Goal: Transaction & Acquisition: Purchase product/service

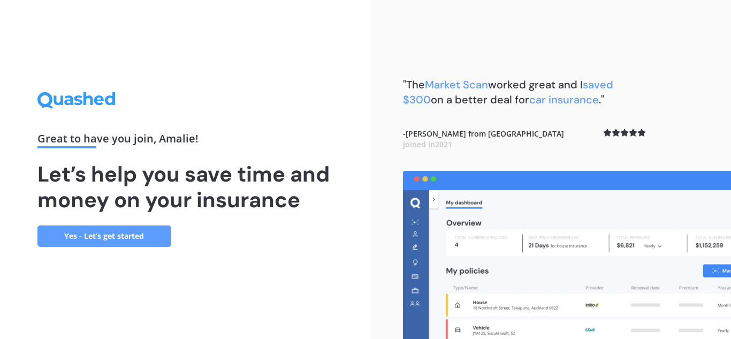
click at [143, 244] on link "Yes - Let’s get started" at bounding box center [104, 235] width 134 height 21
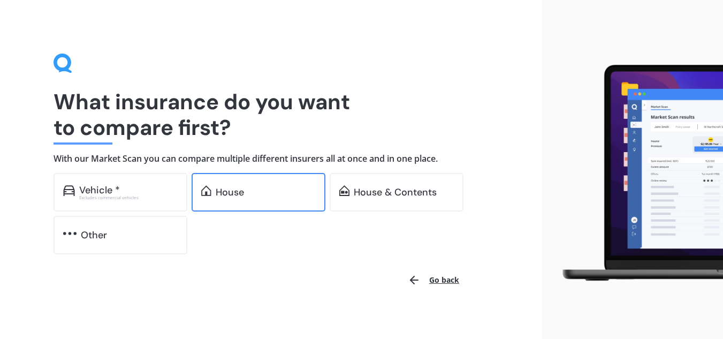
click at [282, 187] on div "House" at bounding box center [266, 192] width 100 height 11
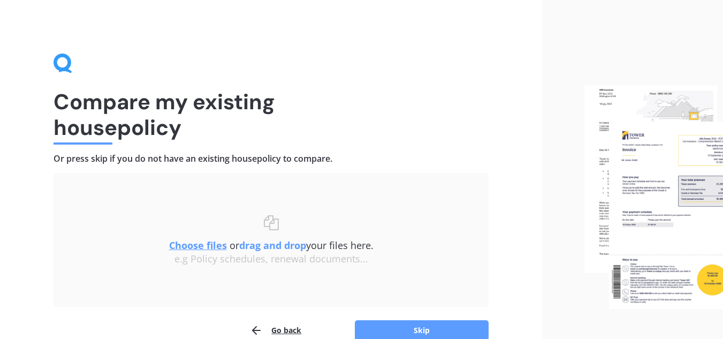
scroll to position [56, 0]
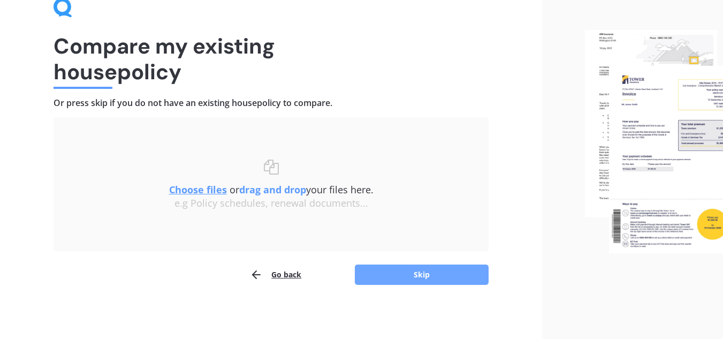
click at [388, 273] on button "Skip" at bounding box center [422, 274] width 134 height 20
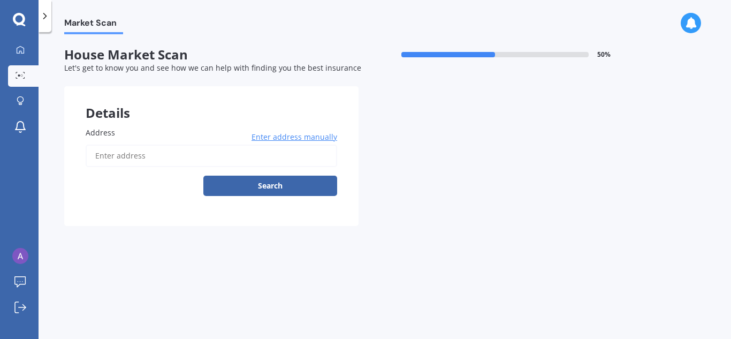
click at [142, 144] on input "Address" at bounding box center [211, 155] width 251 height 22
type input "4/30 Paterson Street, Frankton, Hamilton 3204"
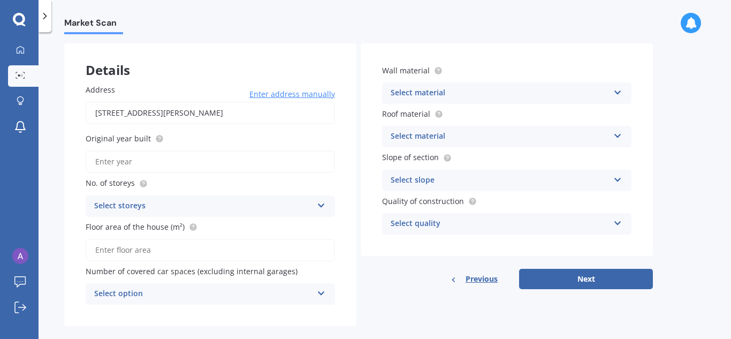
scroll to position [44, 0]
click at [233, 158] on input "Original year built" at bounding box center [210, 160] width 249 height 22
type input "2025"
click at [137, 203] on div "Select storeys" at bounding box center [203, 204] width 218 height 13
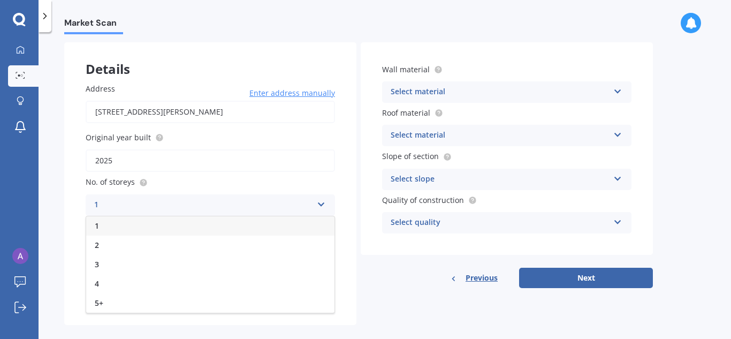
click at [118, 222] on div "1" at bounding box center [210, 225] width 248 height 19
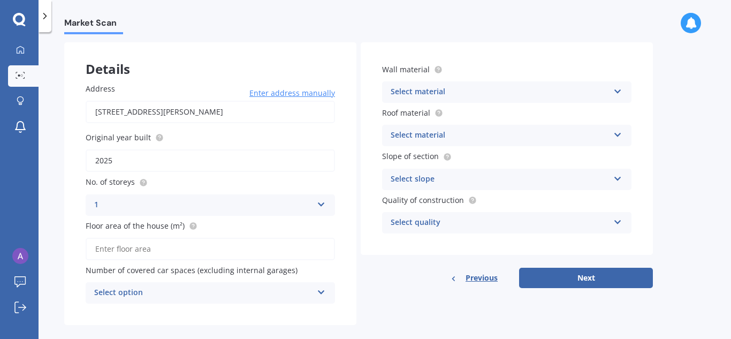
click at [146, 252] on input "Floor area of the house (m²)" at bounding box center [210, 248] width 249 height 22
type input "127"
click at [421, 301] on div "Details Address 4/30 Paterson Street, Frankton, Hamilton 3204 Enter address man…" at bounding box center [358, 183] width 588 height 282
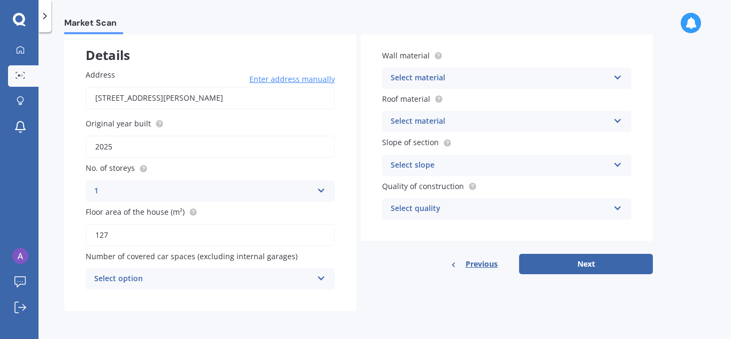
click at [300, 277] on div "Select option" at bounding box center [203, 278] width 218 height 13
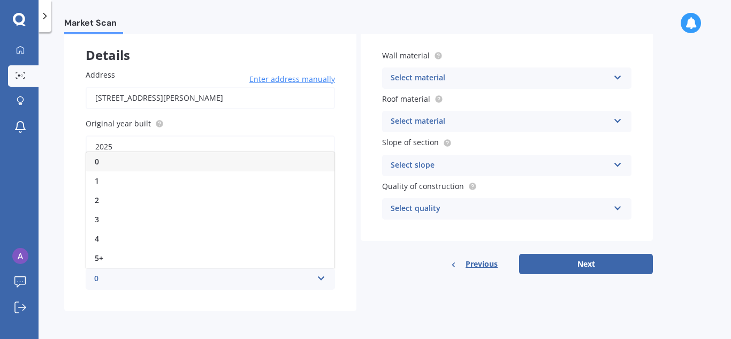
click at [98, 159] on span "0" at bounding box center [97, 161] width 4 height 10
click at [519, 74] on div "Select material" at bounding box center [499, 78] width 218 height 13
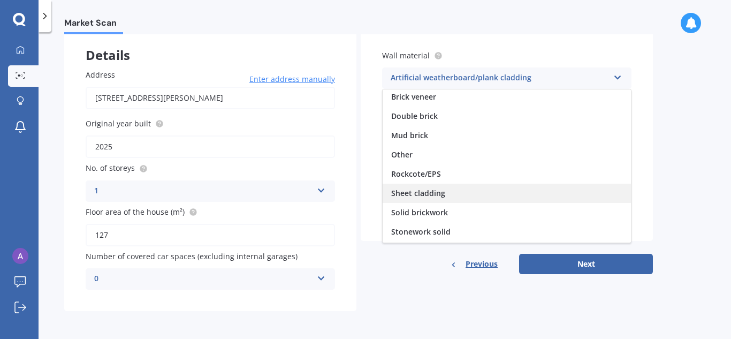
scroll to position [97, 0]
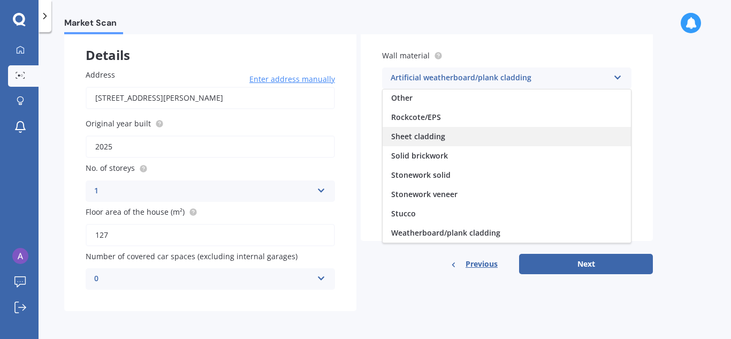
click at [514, 227] on div "Weatherboard/plank cladding" at bounding box center [506, 232] width 248 height 19
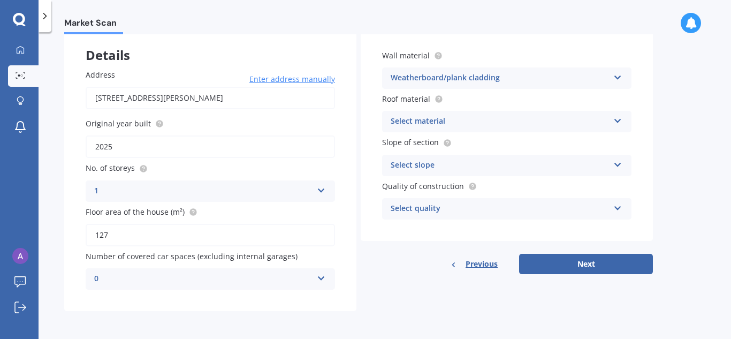
click at [612, 122] on div "Select material Flat fibre cement Flat membrane Flat metal covering Pitched con…" at bounding box center [506, 121] width 249 height 21
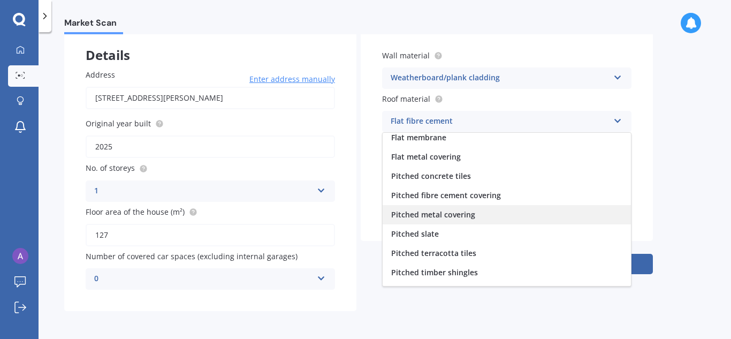
scroll to position [40, 0]
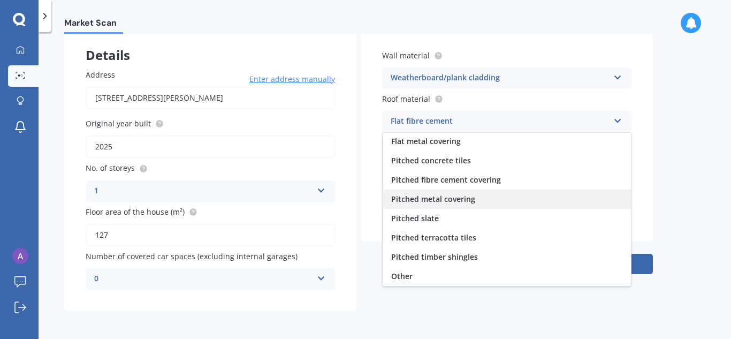
click at [474, 199] on div "Pitched metal covering" at bounding box center [506, 198] width 248 height 19
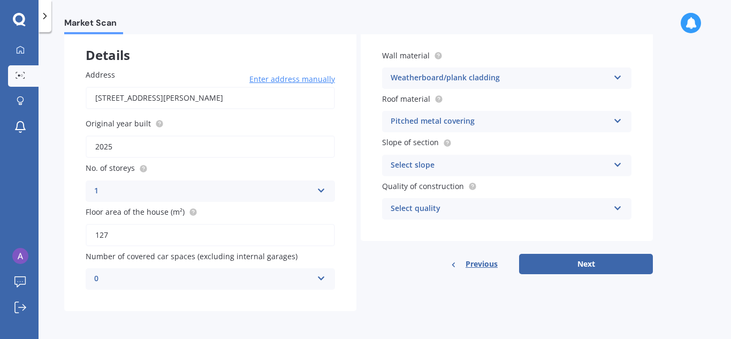
click at [554, 161] on div "Select slope" at bounding box center [499, 165] width 218 height 13
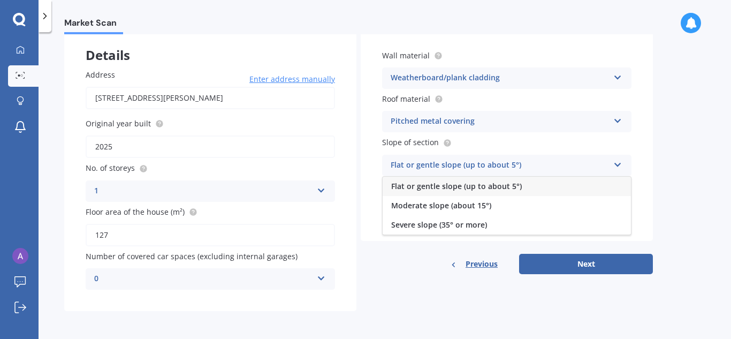
click at [492, 187] on span "Flat or gentle slope (up to about 5°)" at bounding box center [456, 186] width 130 height 10
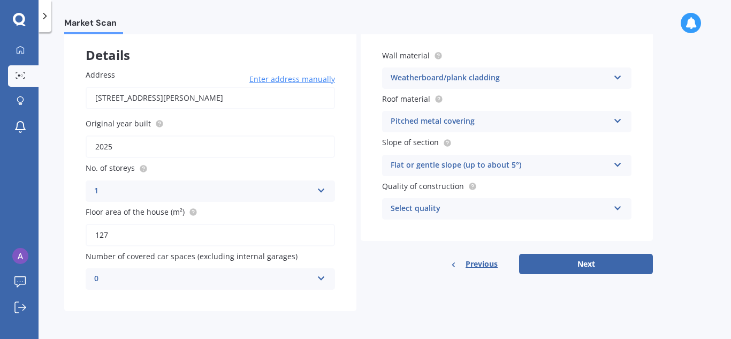
click at [442, 198] on div "Select quality Standard High Prestige" at bounding box center [506, 208] width 249 height 21
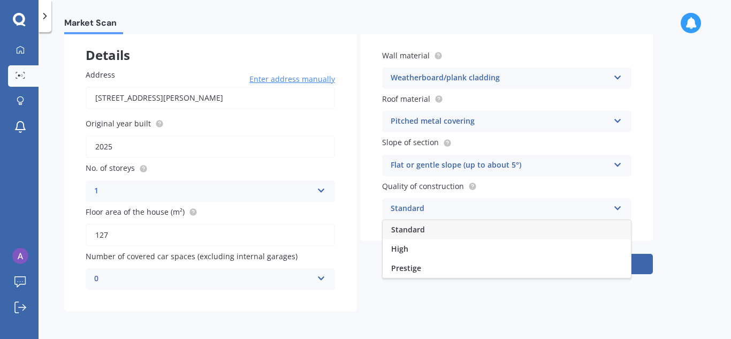
click at [409, 226] on span "Standard" at bounding box center [408, 229] width 34 height 10
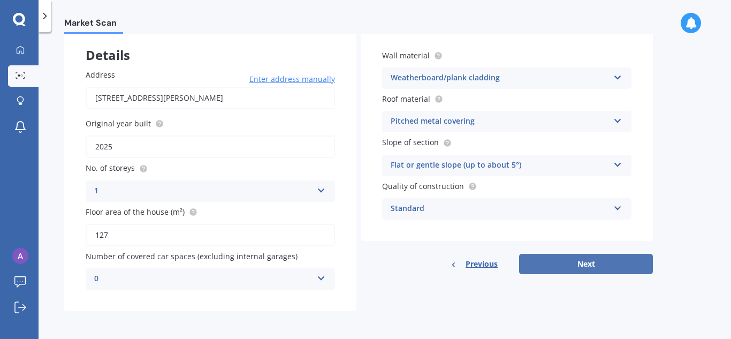
click at [611, 260] on button "Next" at bounding box center [586, 263] width 134 height 20
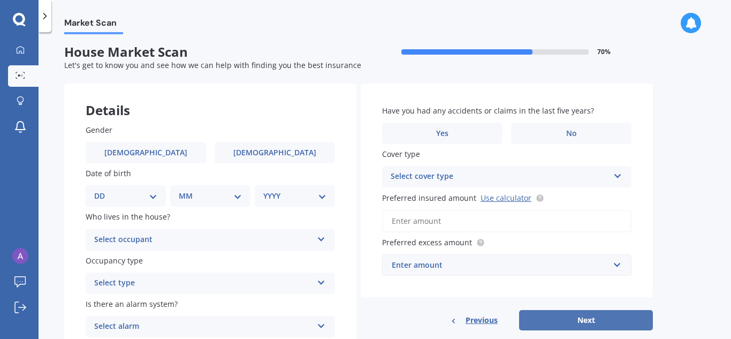
scroll to position [0, 0]
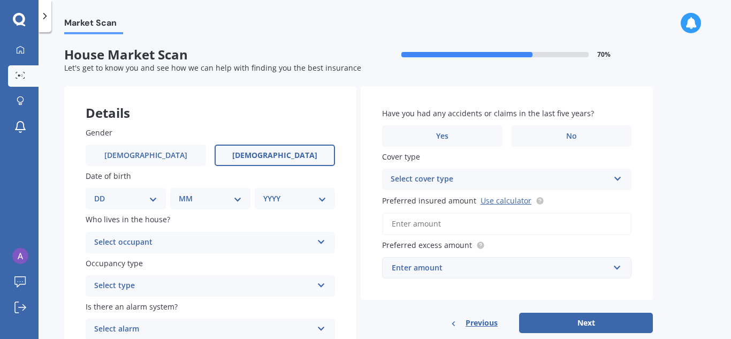
click at [248, 158] on label "Female" at bounding box center [274, 154] width 120 height 21
click at [0, 0] on input "Female" at bounding box center [0, 0] width 0 height 0
click at [154, 190] on div "DD 01 02 03 04 05 06 07 08 09 10 11 12 13 14 15 16 17 18 19 20 21 22 23 24 25 2…" at bounding box center [126, 198] width 80 height 21
click at [153, 196] on select "DD 01 02 03 04 05 06 07 08 09 10 11 12 13 14 15 16 17 18 19 20 21 22 23 24 25 2…" at bounding box center [125, 199] width 63 height 12
click at [90, 131] on span "Gender" at bounding box center [99, 132] width 27 height 10
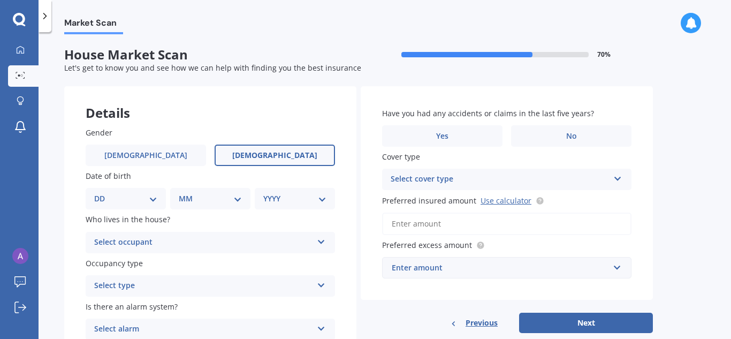
click at [137, 197] on select "DD 01 02 03 04 05 06 07 08 09 10 11 12 13 14 15 16 17 18 19 20 21 22 23 24 25 2…" at bounding box center [125, 199] width 63 height 12
select select "18"
click at [103, 193] on select "DD 01 02 03 04 05 06 07 08 09 10 11 12 13 14 15 16 17 18 19 20 21 22 23 24 25 2…" at bounding box center [125, 199] width 63 height 12
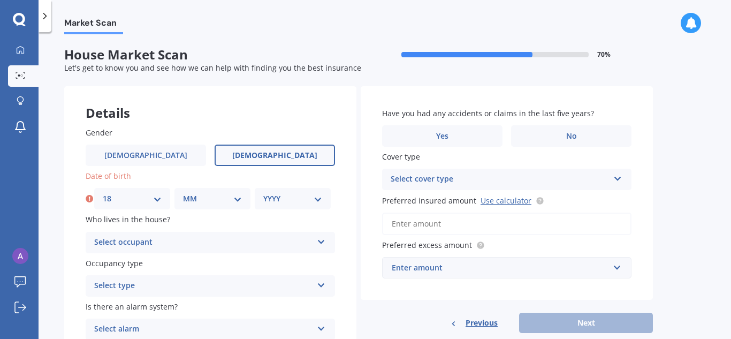
click at [212, 193] on select "MM 01 02 03 04 05 06 07 08 09 10 11 12" at bounding box center [212, 199] width 59 height 12
select select "05"
click at [183, 193] on select "MM 01 02 03 04 05 06 07 08 09 10 11 12" at bounding box center [212, 199] width 59 height 12
click at [318, 201] on select "YYYY 2009 2008 2007 2006 2005 2004 2003 2002 2001 2000 1999 1998 1997 1996 1995…" at bounding box center [292, 199] width 59 height 12
select select "1998"
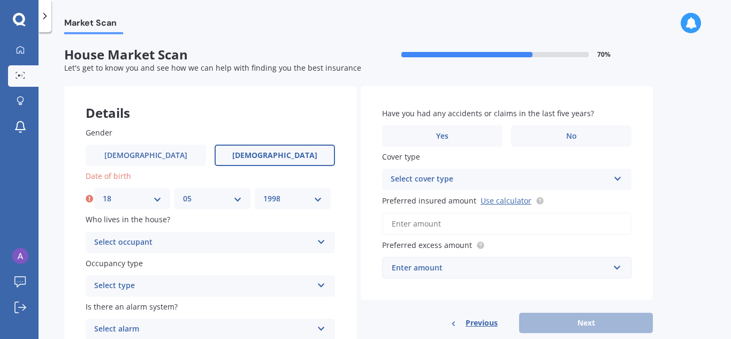
click at [263, 193] on select "YYYY 2009 2008 2007 2006 2005 2004 2003 2002 2001 2000 1999 1998 1997 1996 1995…" at bounding box center [292, 199] width 59 height 12
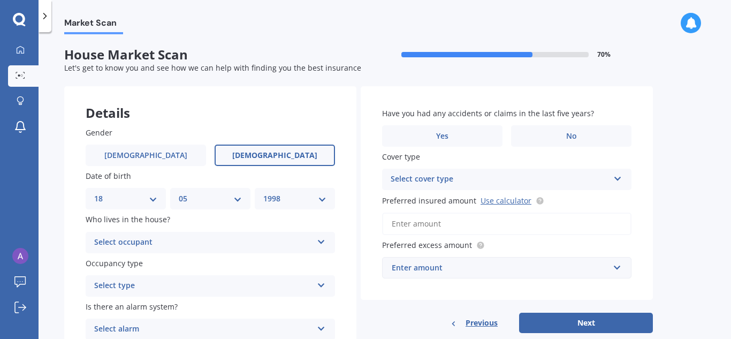
click at [142, 243] on div "Select occupant" at bounding box center [203, 242] width 218 height 13
click at [150, 263] on div "Owner" at bounding box center [210, 262] width 248 height 19
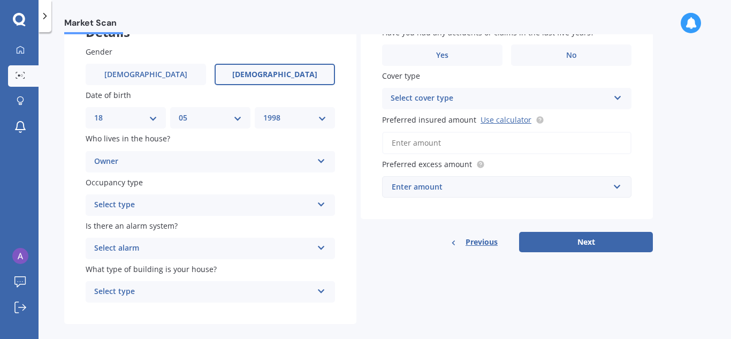
scroll to position [81, 0]
click at [316, 203] on div "Select type Permanent Holiday (without tenancy)" at bounding box center [210, 204] width 249 height 21
click at [316, 203] on div "Permanent Permanent Holiday (without tenancy)" at bounding box center [210, 204] width 249 height 21
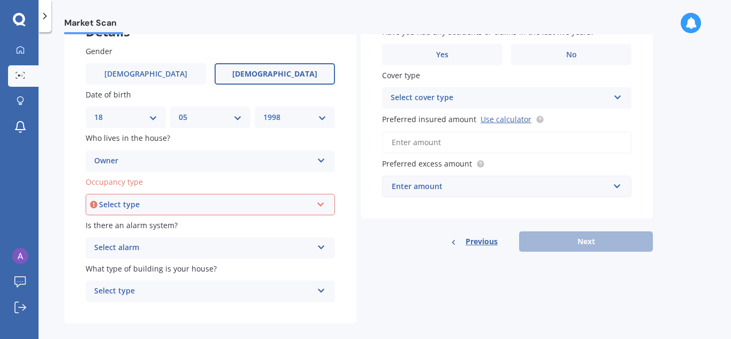
click at [316, 203] on div "Select type Permanent Holiday (without tenancy)" at bounding box center [210, 204] width 249 height 21
click at [125, 218] on div "Permanent" at bounding box center [210, 224] width 247 height 19
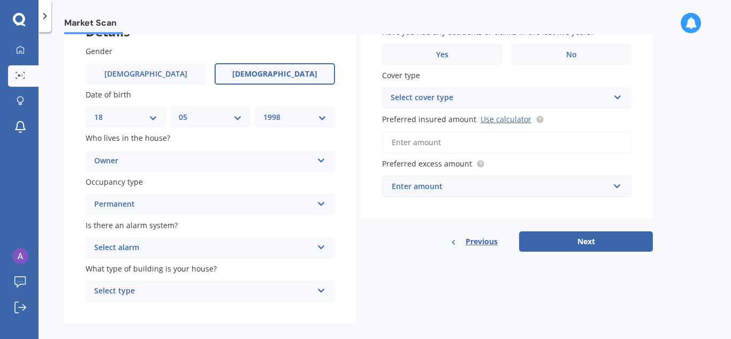
click at [143, 240] on div "Select alarm Yes, monitored Yes, not monitored No" at bounding box center [210, 247] width 249 height 21
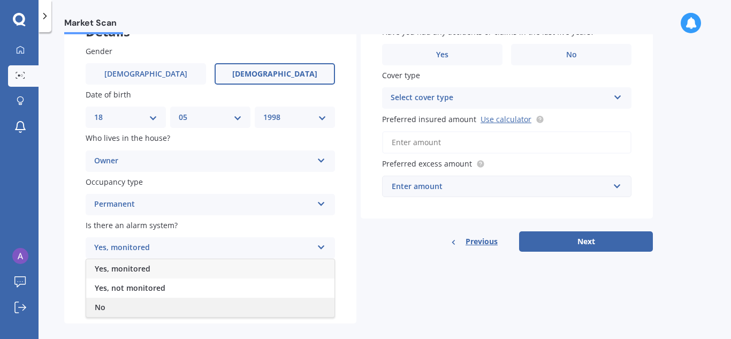
click at [133, 306] on div "No" at bounding box center [210, 306] width 248 height 19
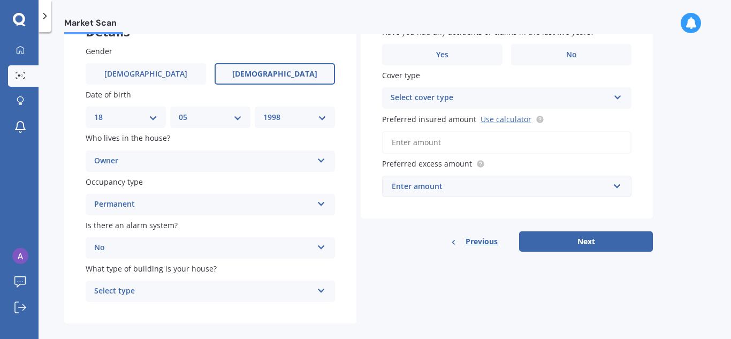
scroll to position [94, 0]
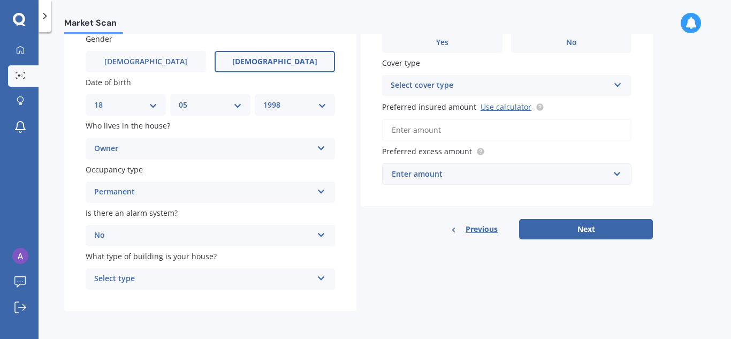
click at [130, 268] on div "Select type Freestanding Multi-unit (in a block of 6 or less) Multi-unit (in a …" at bounding box center [210, 278] width 249 height 21
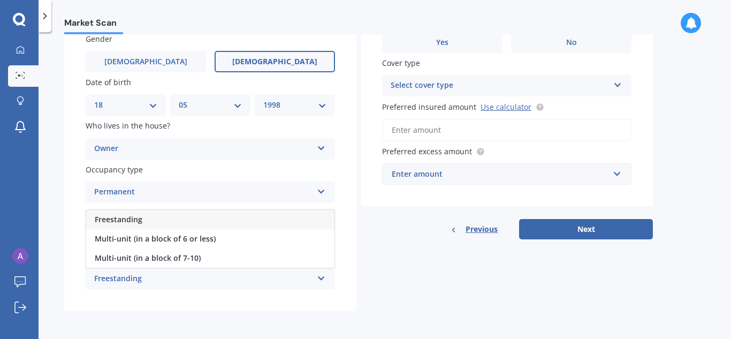
click at [120, 213] on div "Freestanding" at bounding box center [210, 219] width 248 height 19
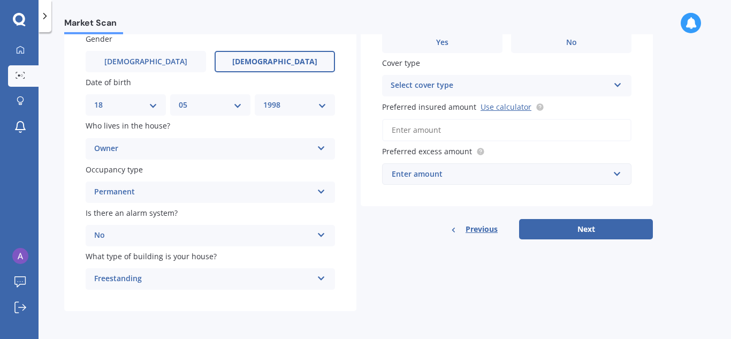
scroll to position [0, 0]
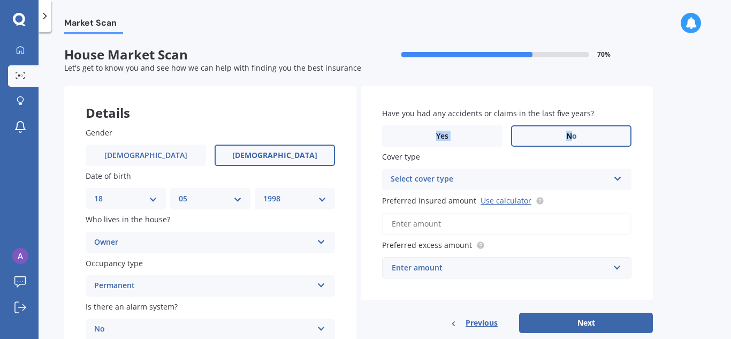
drag, startPoint x: 619, startPoint y: 121, endPoint x: 567, endPoint y: 141, distance: 55.3
click at [567, 141] on div "Have you had any accidents or claims in the last five years? Yes No" at bounding box center [506, 126] width 249 height 39
click at [567, 141] on label "No" at bounding box center [571, 135] width 120 height 21
click at [0, 0] on input "No" at bounding box center [0, 0] width 0 height 0
click at [503, 180] on div "Select cover type" at bounding box center [499, 179] width 218 height 13
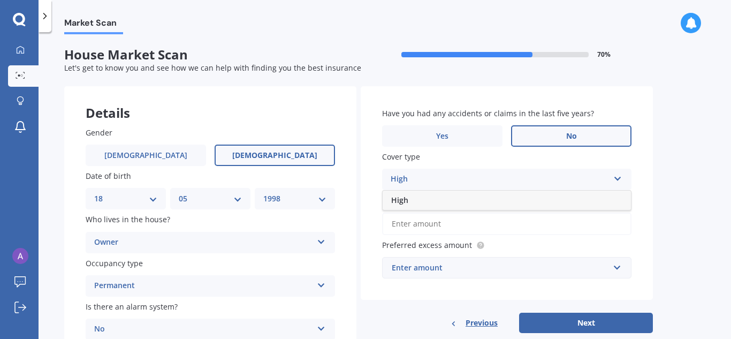
click at [462, 181] on div "High" at bounding box center [499, 179] width 218 height 13
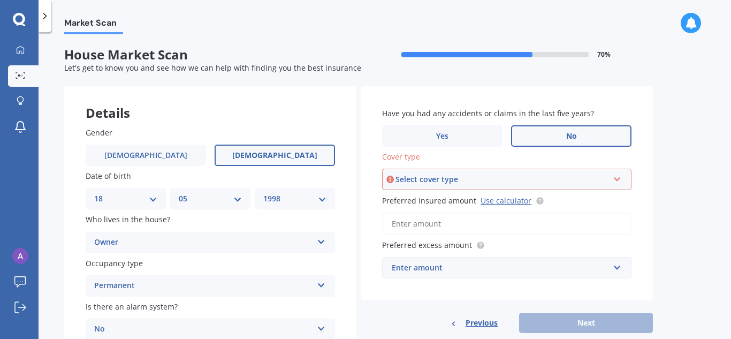
click at [482, 179] on div "Select cover type" at bounding box center [501, 179] width 213 height 12
click at [417, 203] on div "High" at bounding box center [506, 199] width 247 height 19
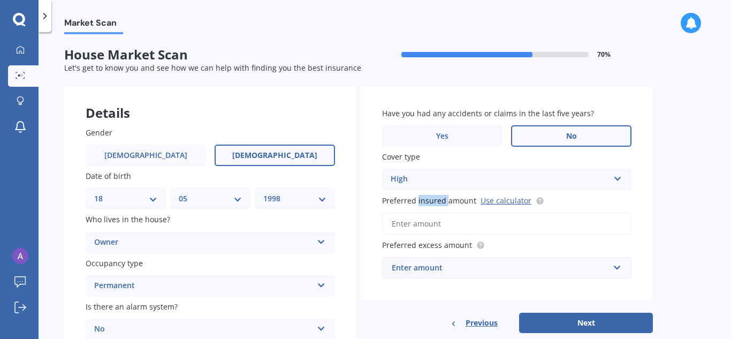
click at [417, 203] on span "Preferred insured amount" at bounding box center [429, 200] width 94 height 10
click at [417, 212] on input "Preferred insured amount Use calculator" at bounding box center [506, 223] width 249 height 22
click at [417, 222] on input "Preferred insured amount Use calculator" at bounding box center [506, 223] width 249 height 22
paste input "$404,237"
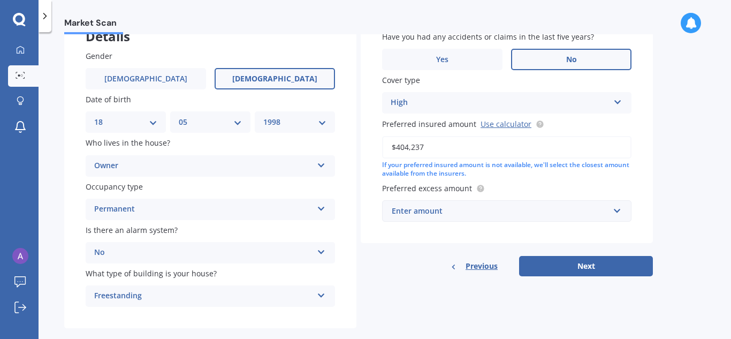
scroll to position [78, 0]
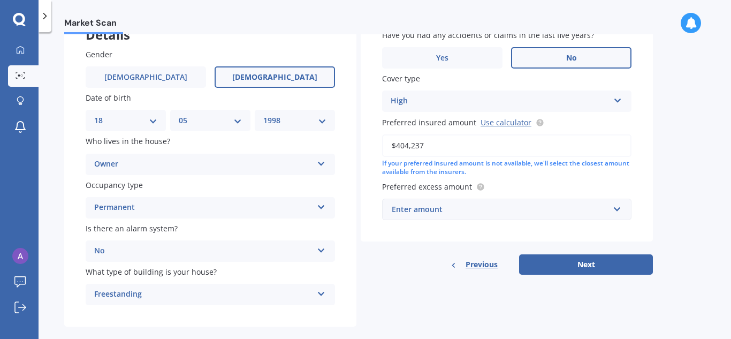
type input "$404,237"
click at [532, 208] on div "Enter amount" at bounding box center [499, 209] width 217 height 12
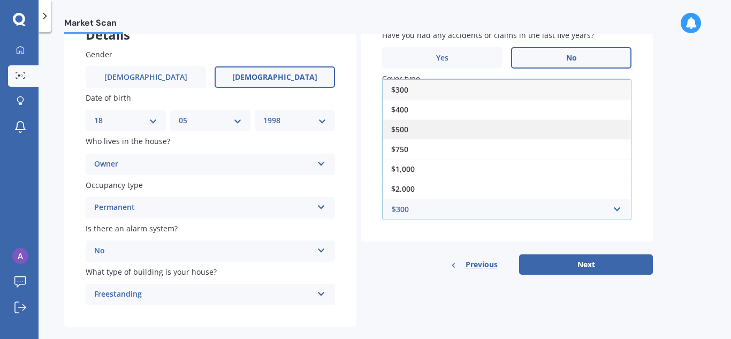
click at [435, 128] on div "$500" at bounding box center [506, 129] width 248 height 20
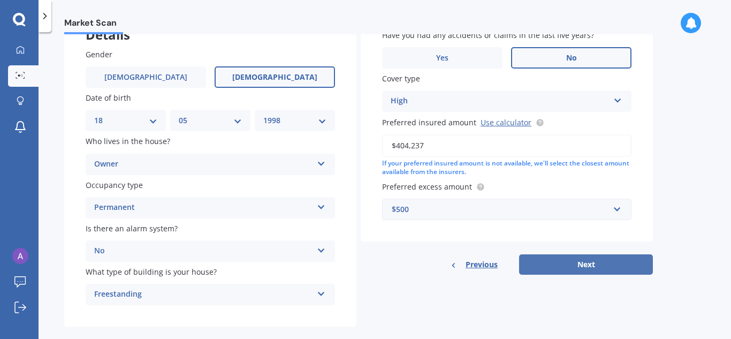
click at [593, 259] on button "Next" at bounding box center [586, 264] width 134 height 20
select select "18"
select select "05"
select select "1998"
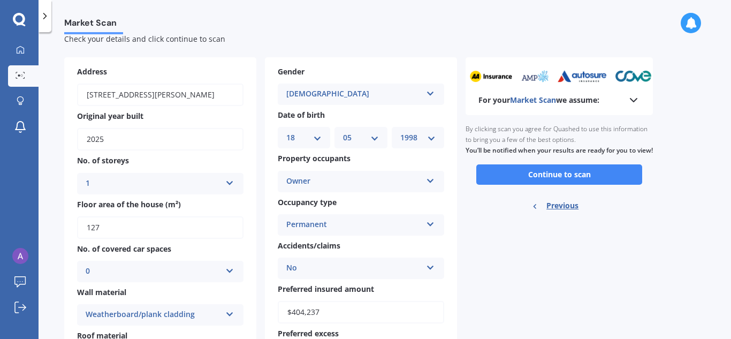
scroll to position [28, 0]
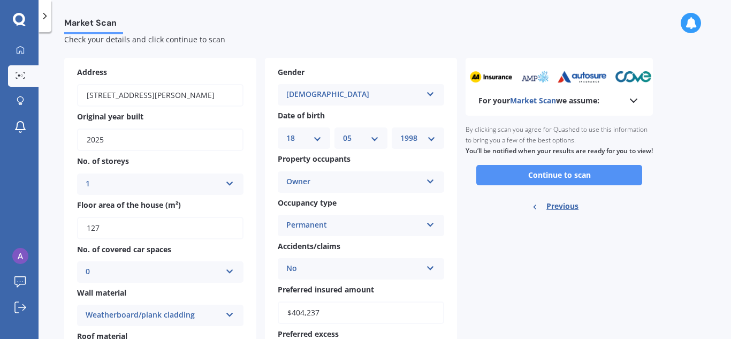
click at [567, 185] on button "Continue to scan" at bounding box center [559, 175] width 166 height 20
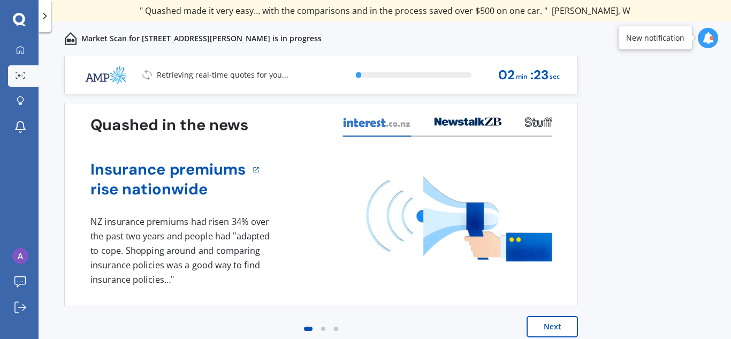
scroll to position [9, 0]
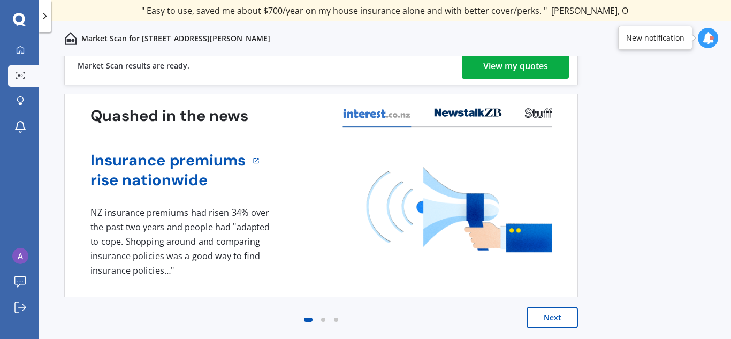
click at [555, 312] on button "Next" at bounding box center [551, 316] width 51 height 21
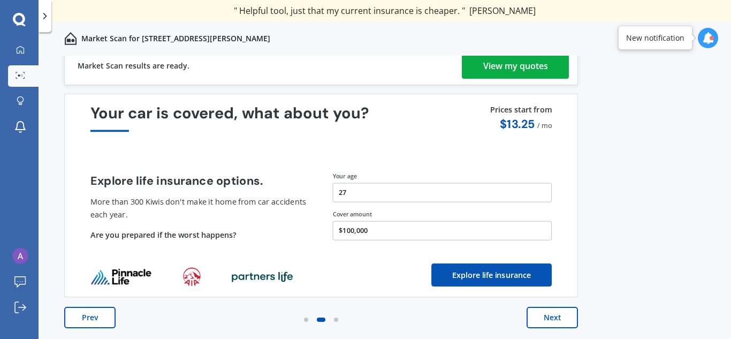
click at [550, 318] on button "Next" at bounding box center [551, 316] width 51 height 21
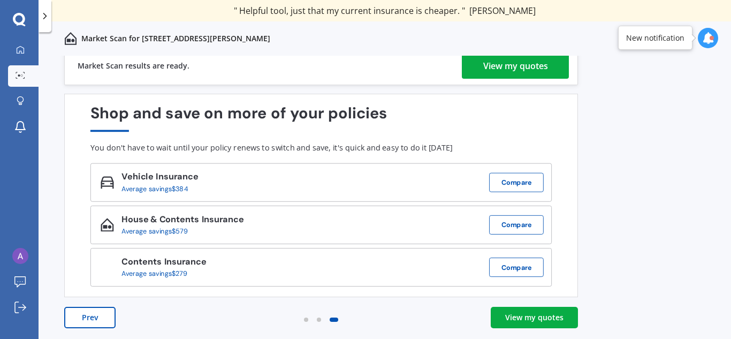
scroll to position [0, 0]
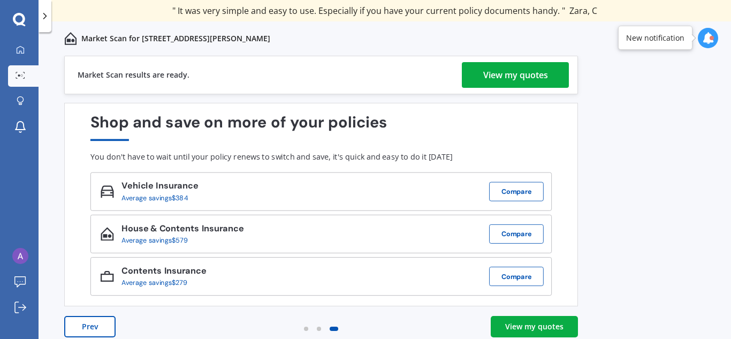
click at [522, 70] on div "View my quotes" at bounding box center [515, 75] width 65 height 26
